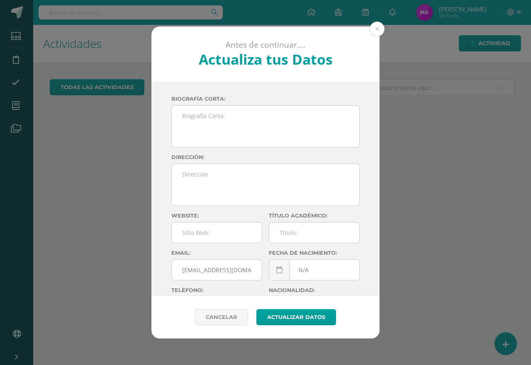
click at [380, 27] on button at bounding box center [377, 29] width 15 height 15
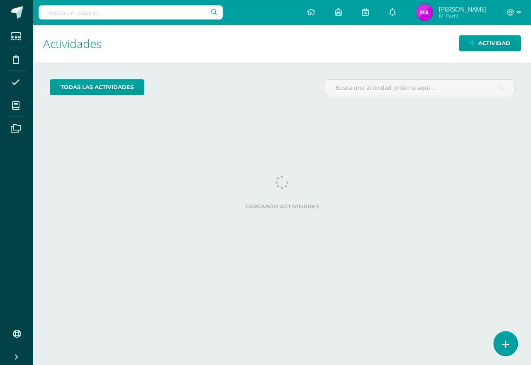
click at [501, 348] on link at bounding box center [506, 344] width 24 height 24
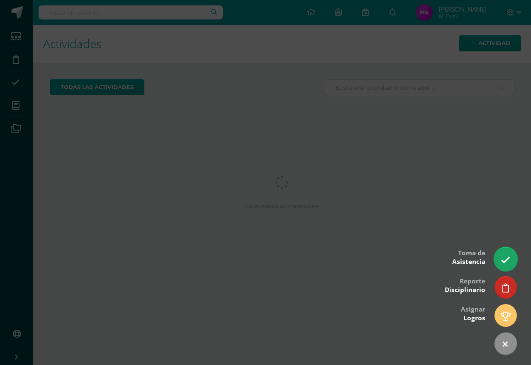
click at [509, 260] on icon at bounding box center [506, 261] width 10 height 10
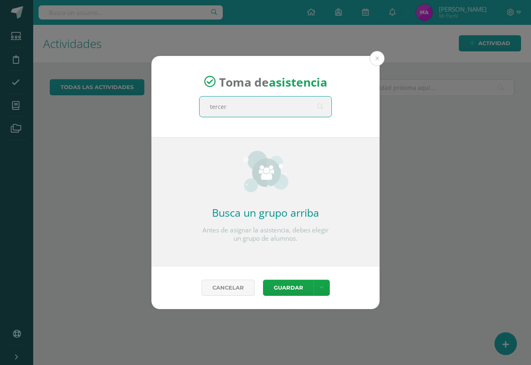
type input "tercero"
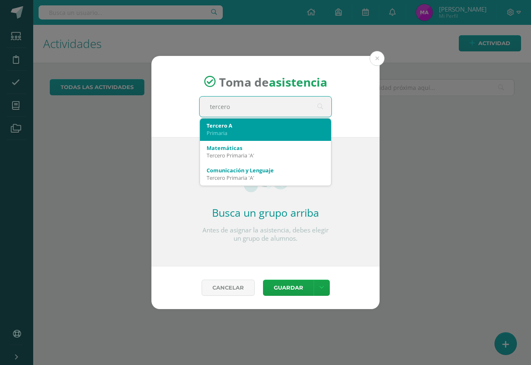
click at [240, 127] on div "Tercero A" at bounding box center [266, 125] width 118 height 7
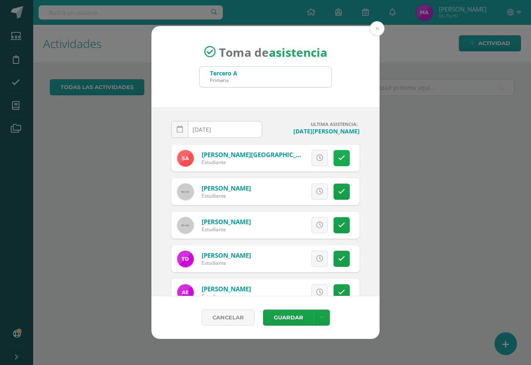
click at [338, 157] on icon at bounding box center [341, 158] width 7 height 7
click at [279, 318] on button "Guardar" at bounding box center [288, 318] width 51 height 16
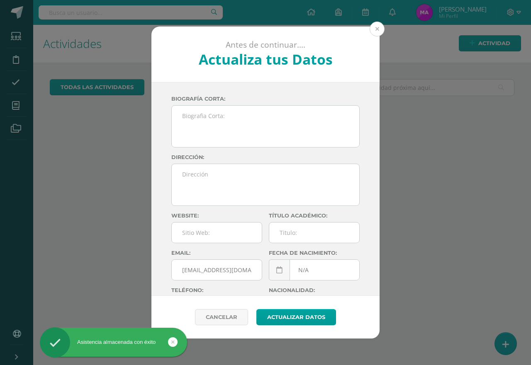
click at [374, 28] on button at bounding box center [377, 29] width 15 height 15
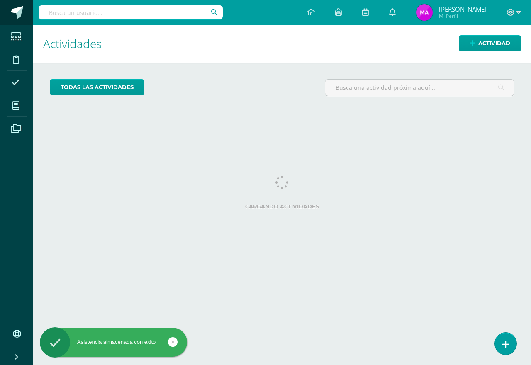
click at [13, 12] on span at bounding box center [17, 12] width 12 height 12
